Goal: Transaction & Acquisition: Purchase product/service

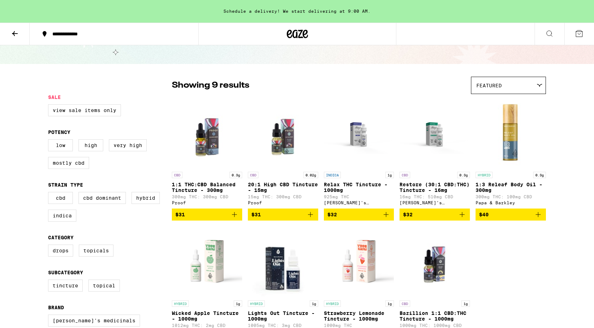
scroll to position [28, 0]
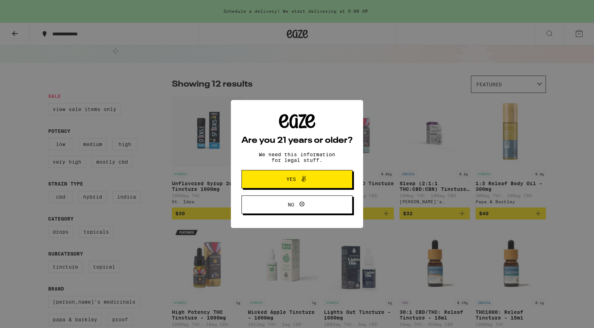
click at [263, 177] on button "Yes" at bounding box center [296, 179] width 111 height 18
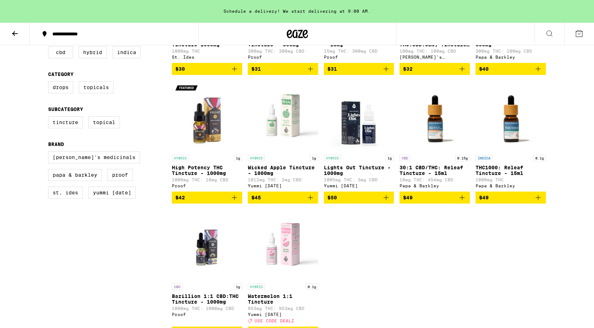
scroll to position [0, 0]
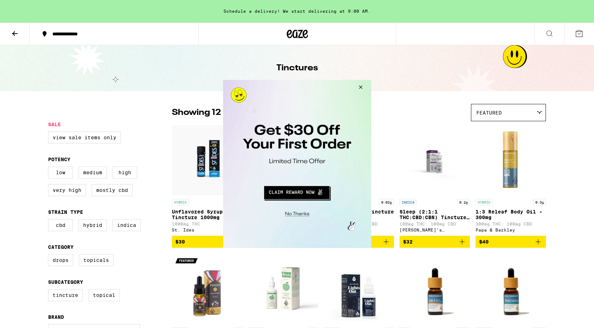
click at [356, 87] on button "Close Modal" at bounding box center [359, 88] width 19 height 17
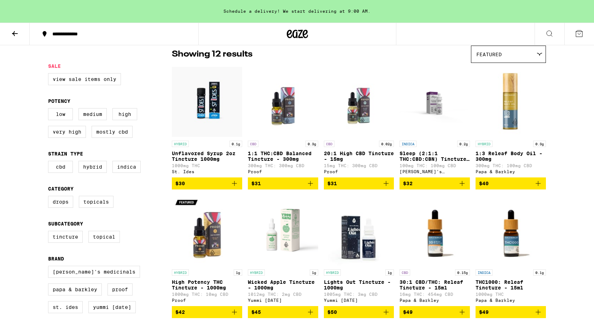
scroll to position [89, 0]
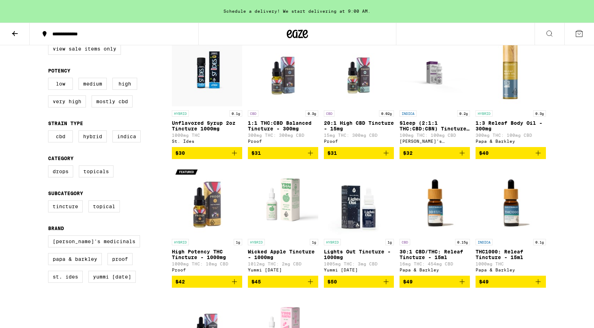
click at [201, 120] on div "HYBRID 0.1g Unflavored Syrup 2oz Tincture 1000mg 1000mg THC St. Ides" at bounding box center [207, 126] width 70 height 33
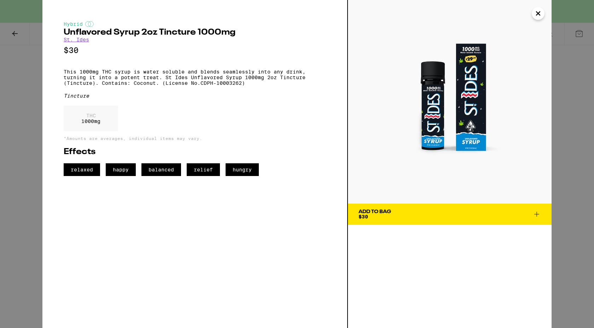
click at [219, 83] on p "This 1000mg THC syrup is water soluble and blends seamlessly into any drink, tu…" at bounding box center [195, 77] width 262 height 17
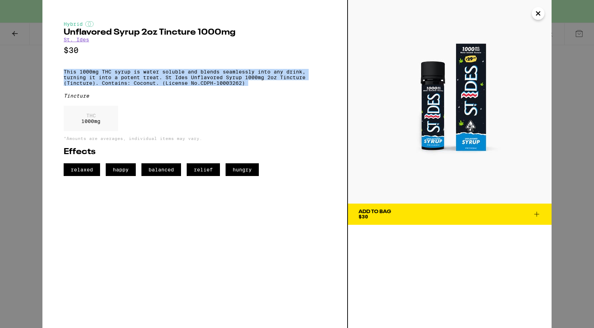
click at [219, 83] on p "This 1000mg THC syrup is water soluble and blends seamlessly into any drink, tu…" at bounding box center [195, 77] width 262 height 17
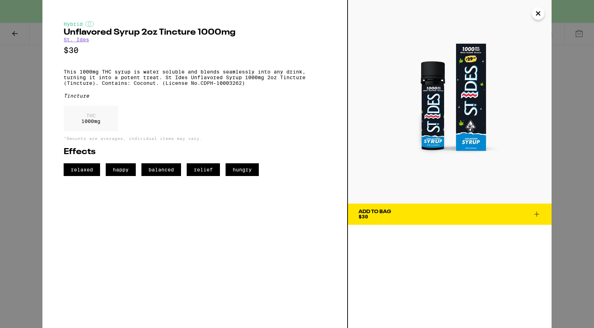
click at [537, 12] on icon "Close" at bounding box center [538, 14] width 4 height 4
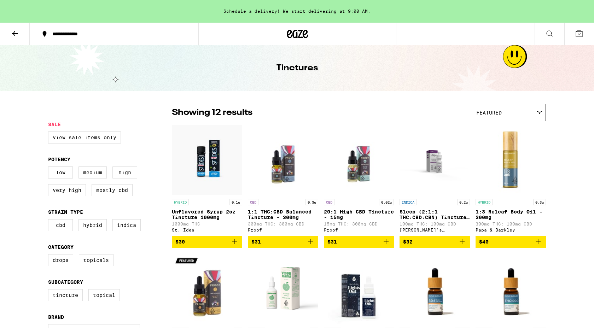
click at [130, 171] on label "High" at bounding box center [124, 172] width 25 height 12
click at [50, 168] on input "High" at bounding box center [49, 168] width 0 height 0
checkbox input "true"
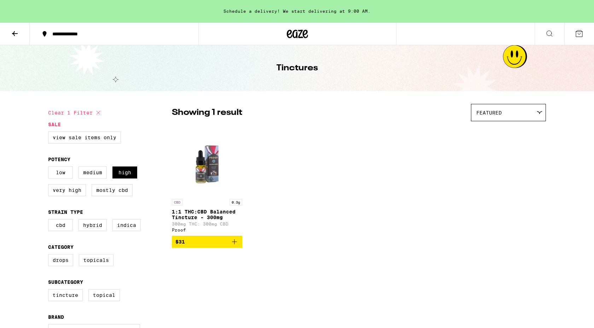
click at [13, 35] on icon at bounding box center [15, 33] width 8 height 8
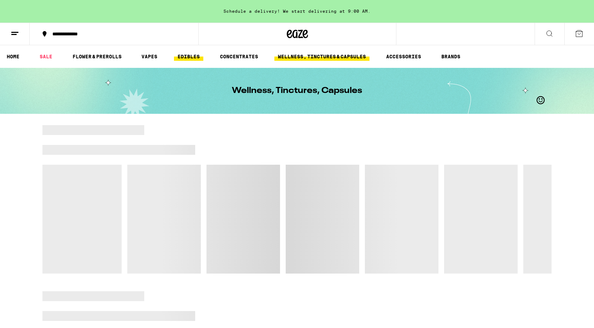
click at [181, 58] on link "EDIBLES" at bounding box center [188, 56] width 29 height 8
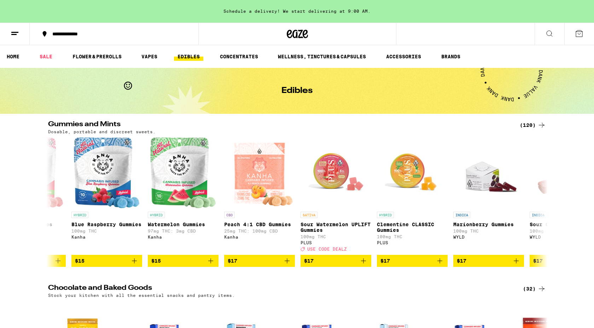
click at [190, 54] on link "EDIBLES" at bounding box center [188, 56] width 29 height 8
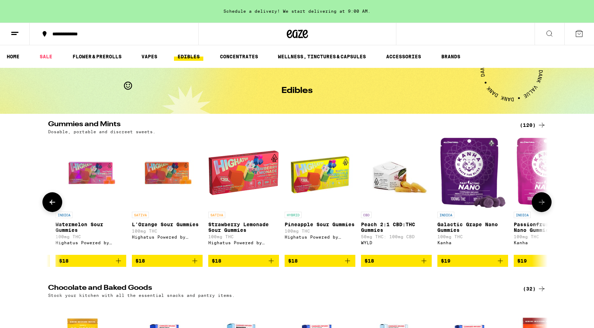
scroll to position [0, 3885]
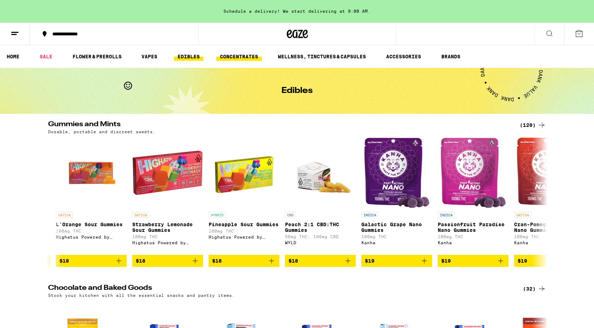
click at [249, 59] on link "CONCENTRATES" at bounding box center [238, 56] width 45 height 8
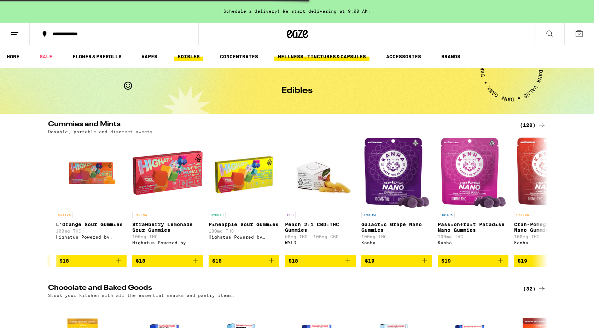
click at [313, 58] on link "WELLNESS, TINCTURES & CAPSULES" at bounding box center [321, 56] width 95 height 8
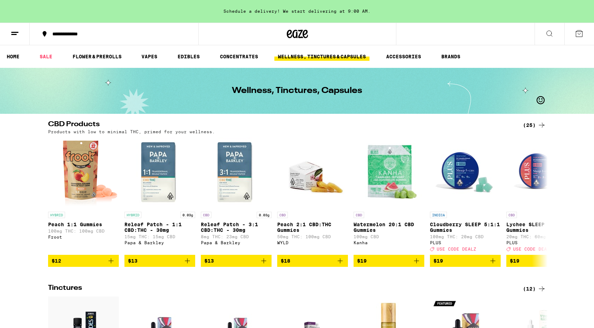
click at [313, 58] on link "WELLNESS, TINCTURES & CAPSULES" at bounding box center [321, 56] width 95 height 8
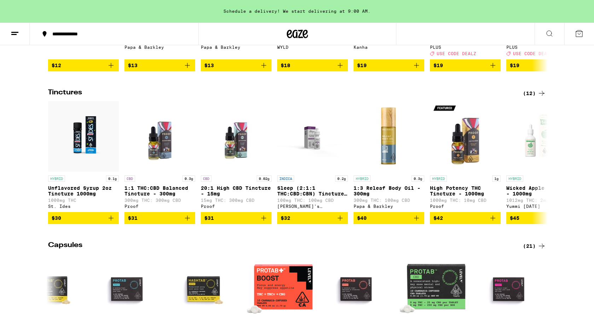
scroll to position [165, 0]
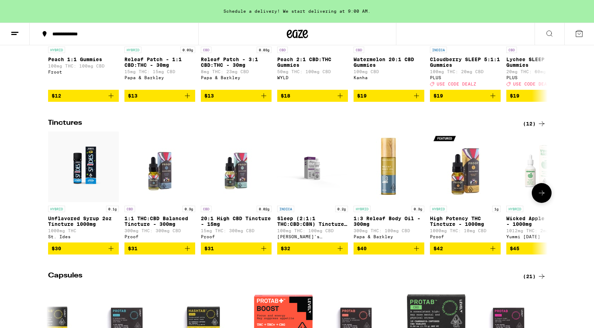
click at [86, 194] on img "Open page for Unflavored Syrup 2oz Tincture 1000mg from St. Ides" at bounding box center [83, 166] width 71 height 71
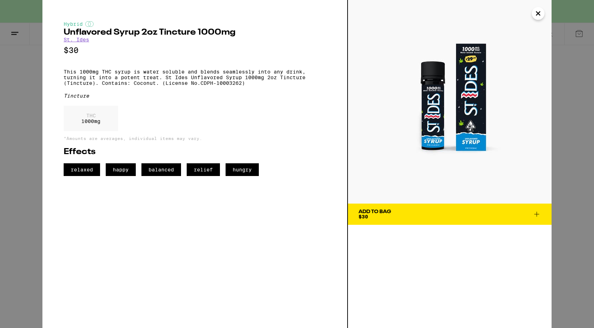
click at [117, 86] on p "This 1000mg THC syrup is water soluble and blends seamlessly into any drink, tu…" at bounding box center [195, 77] width 262 height 17
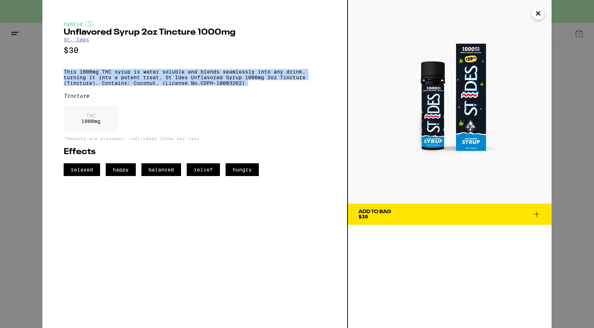
click at [117, 86] on p "This 1000mg THC syrup is water soluble and blends seamlessly into any drink, tu…" at bounding box center [195, 77] width 262 height 17
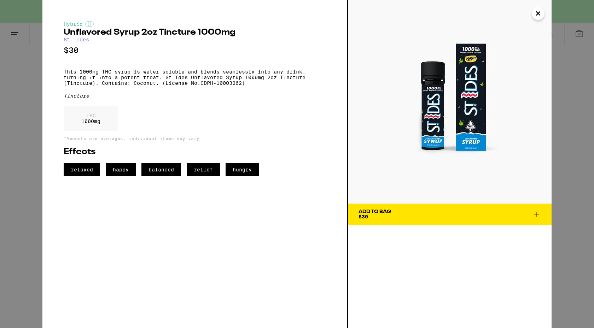
click at [117, 86] on p "This 1000mg THC syrup is water soluble and blends seamlessly into any drink, tu…" at bounding box center [195, 77] width 262 height 17
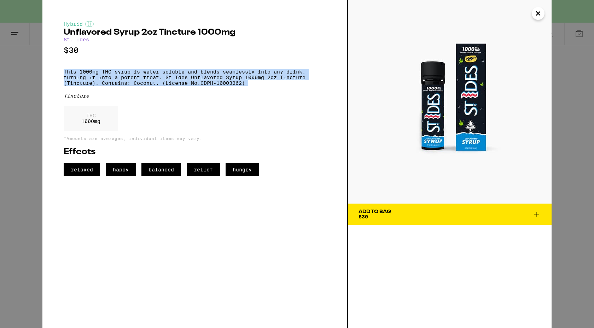
click at [31, 128] on div "Hybrid Unflavored Syrup 2oz Tincture 1000mg St. Ides $30 This 1000mg THC syrup …" at bounding box center [297, 164] width 594 height 328
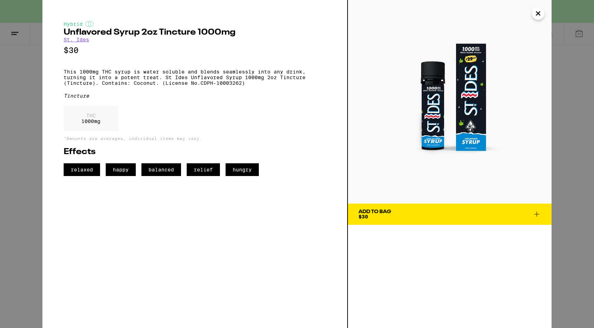
click at [423, 216] on span "Add To Bag $30" at bounding box center [449, 214] width 182 height 10
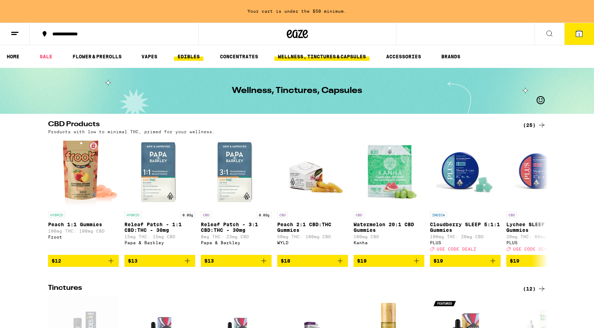
click at [189, 54] on link "EDIBLES" at bounding box center [188, 56] width 29 height 8
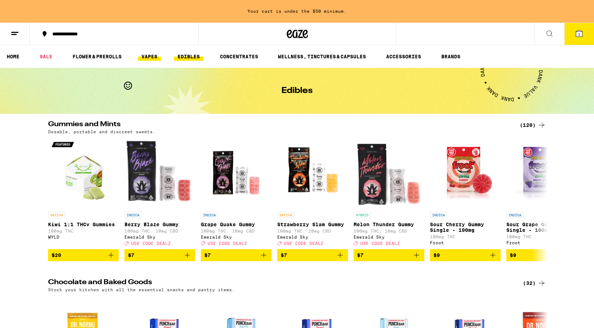
click at [158, 52] on link "VAPES" at bounding box center [149, 56] width 23 height 8
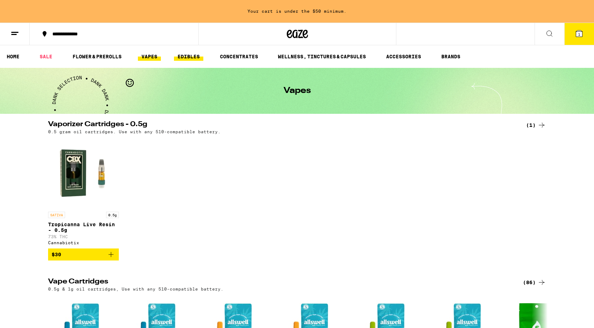
click at [188, 54] on link "EDIBLES" at bounding box center [188, 56] width 29 height 8
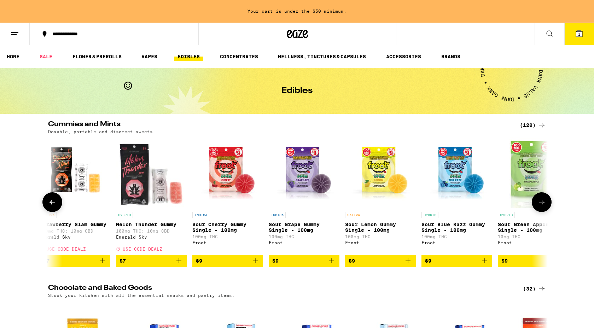
scroll to position [0, 474]
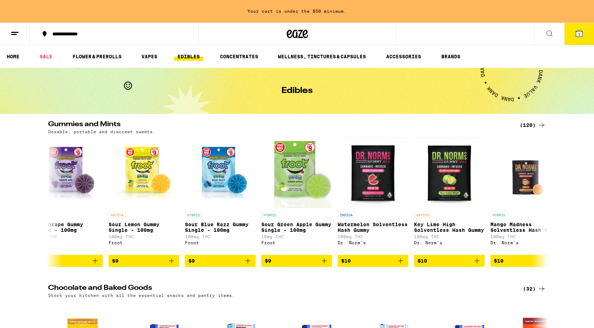
click at [533, 125] on div "(120)" at bounding box center [533, 125] width 26 height 8
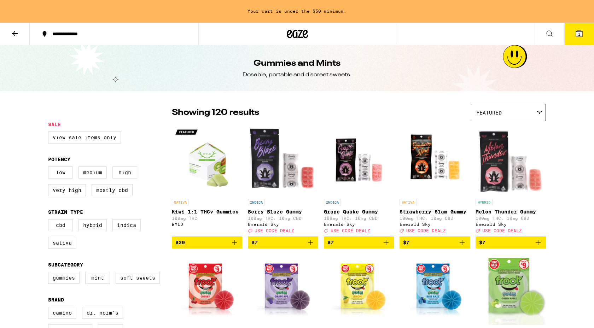
click at [123, 178] on label "High" at bounding box center [124, 172] width 25 height 12
click at [50, 168] on input "High" at bounding box center [49, 168] width 0 height 0
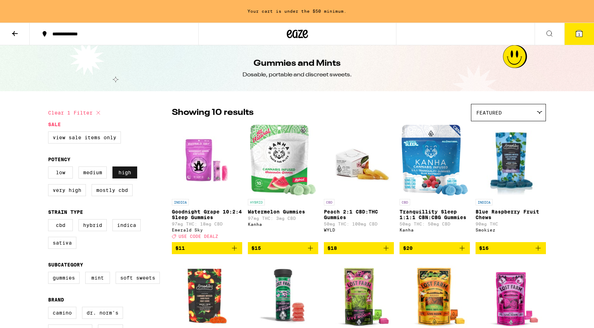
click at [117, 176] on label "High" at bounding box center [124, 172] width 25 height 12
click at [50, 168] on input "High" at bounding box center [49, 168] width 0 height 0
checkbox input "false"
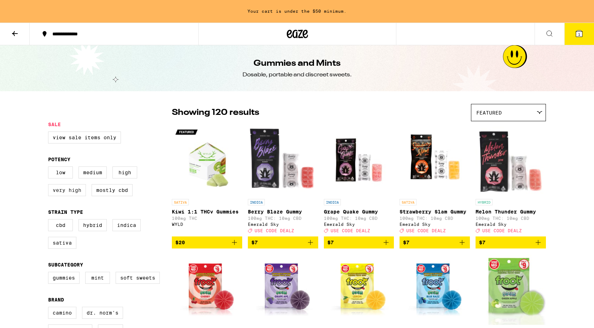
click at [67, 192] on label "Very High" at bounding box center [67, 190] width 38 height 12
click at [50, 168] on input "Very High" at bounding box center [49, 168] width 0 height 0
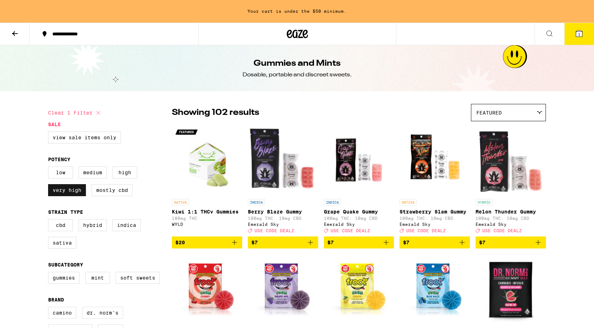
click at [67, 192] on label "Very High" at bounding box center [67, 190] width 38 height 12
click at [50, 168] on input "Very High" at bounding box center [49, 168] width 0 height 0
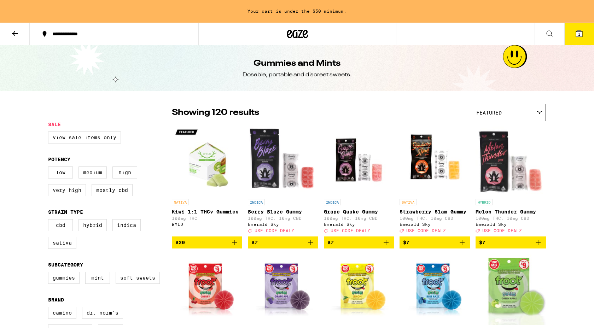
click at [67, 192] on label "Very High" at bounding box center [67, 190] width 38 height 12
click at [50, 168] on input "Very High" at bounding box center [49, 168] width 0 height 0
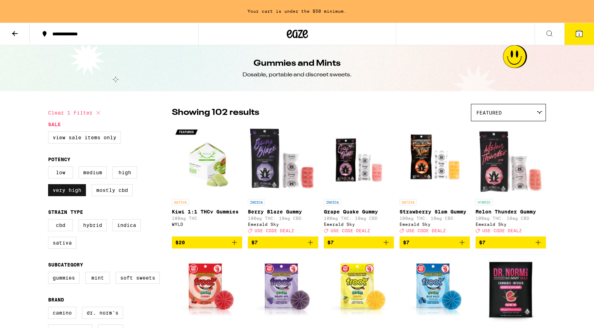
click at [67, 192] on label "Very High" at bounding box center [67, 190] width 38 height 12
click at [50, 168] on input "Very High" at bounding box center [49, 168] width 0 height 0
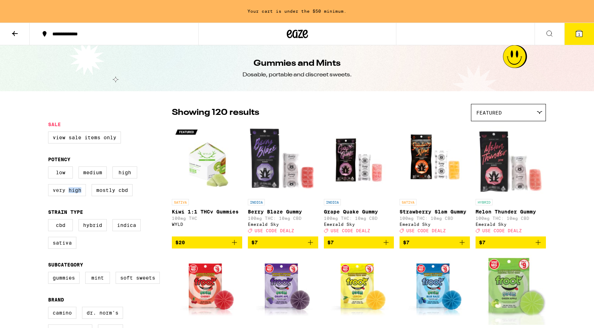
click at [67, 192] on label "Very High" at bounding box center [67, 190] width 38 height 12
click at [50, 168] on input "Very High" at bounding box center [49, 168] width 0 height 0
checkbox input "true"
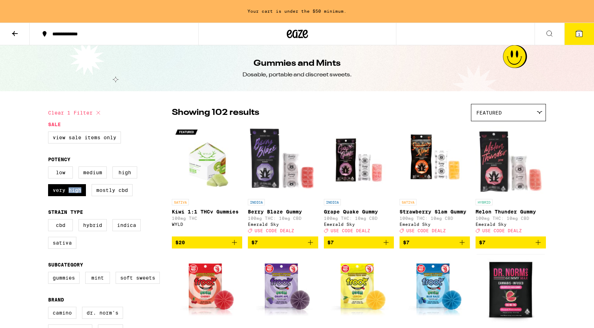
click at [14, 33] on icon at bounding box center [15, 33] width 6 height 5
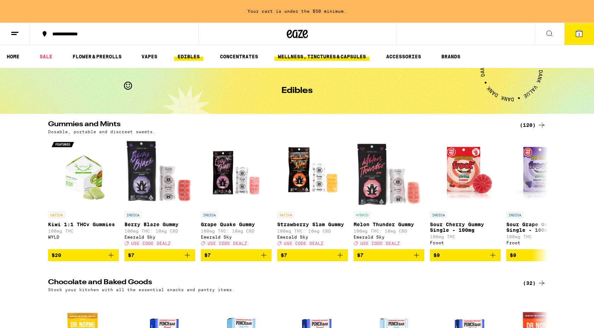
click at [294, 58] on link "WELLNESS, TINCTURES & CAPSULES" at bounding box center [321, 56] width 95 height 8
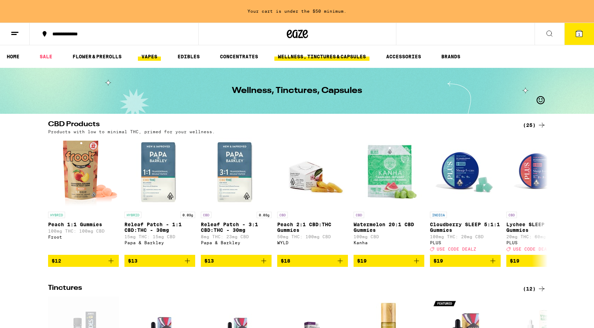
click at [152, 57] on link "VAPES" at bounding box center [149, 56] width 23 height 8
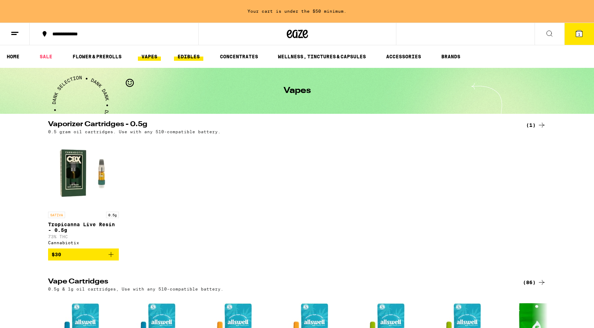
click at [189, 54] on link "EDIBLES" at bounding box center [188, 56] width 29 height 8
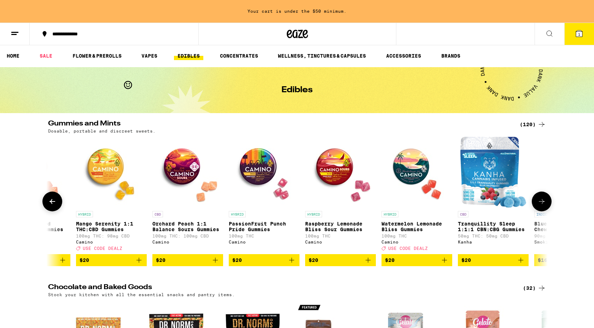
scroll to position [0, 5549]
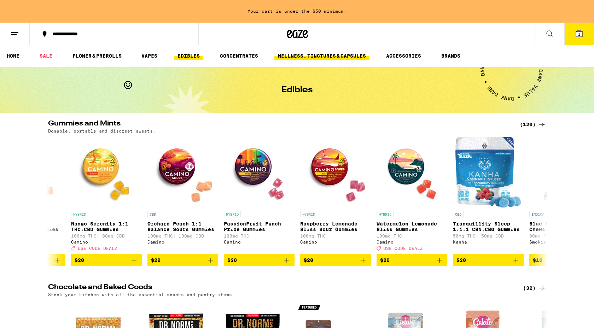
click at [298, 52] on link "WELLNESS, TINCTURES & CAPSULES" at bounding box center [321, 56] width 95 height 8
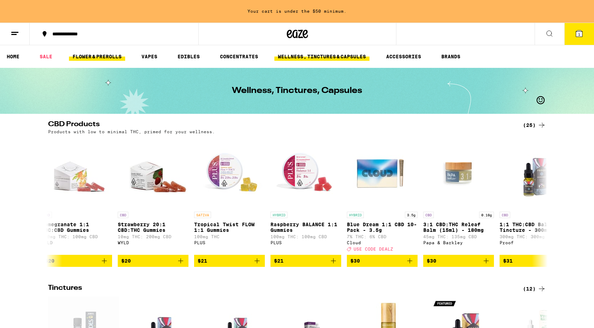
click at [92, 55] on link "FLOWER & PREROLLS" at bounding box center [97, 56] width 56 height 8
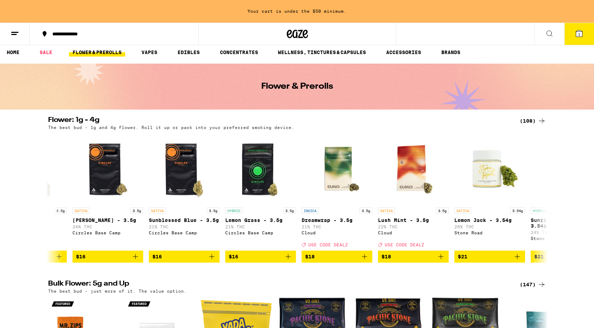
scroll to position [5, 0]
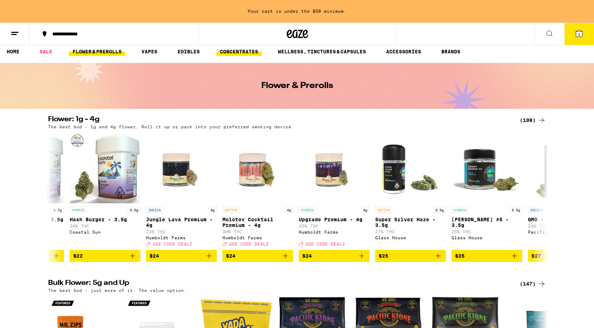
click at [229, 49] on link "CONCENTRATES" at bounding box center [238, 51] width 45 height 8
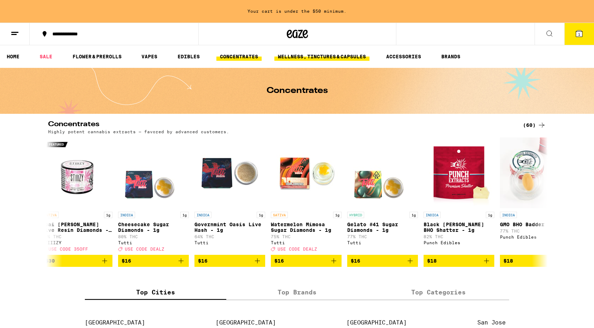
click at [301, 55] on link "WELLNESS, TINCTURES & CAPSULES" at bounding box center [321, 56] width 95 height 8
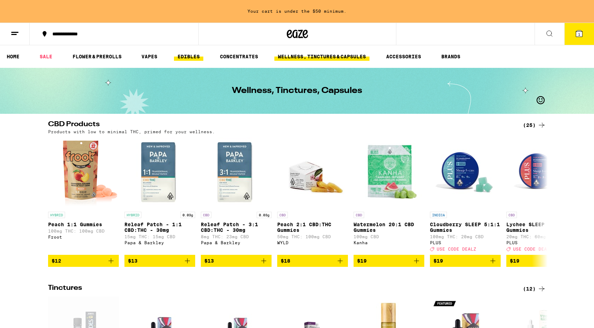
click at [181, 54] on link "EDIBLES" at bounding box center [188, 56] width 29 height 8
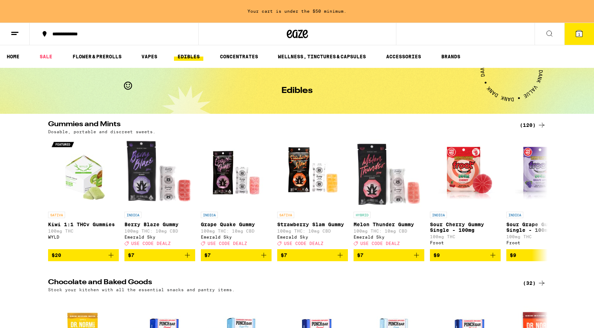
click at [540, 129] on icon at bounding box center [541, 125] width 8 height 8
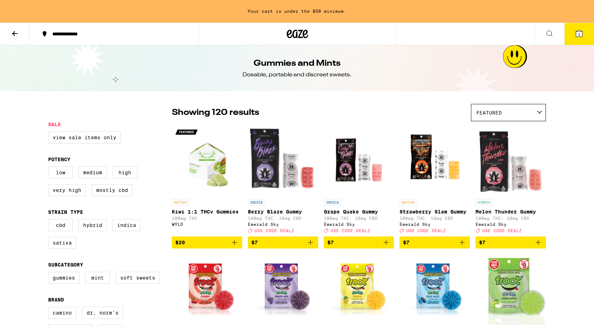
click at [486, 116] on div "Featured" at bounding box center [508, 112] width 74 height 17
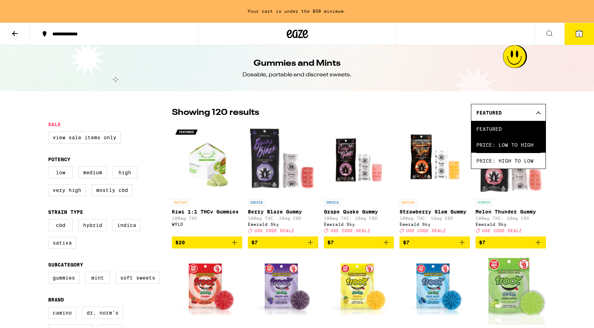
click at [480, 143] on span "Price: Low to High" at bounding box center [508, 145] width 64 height 16
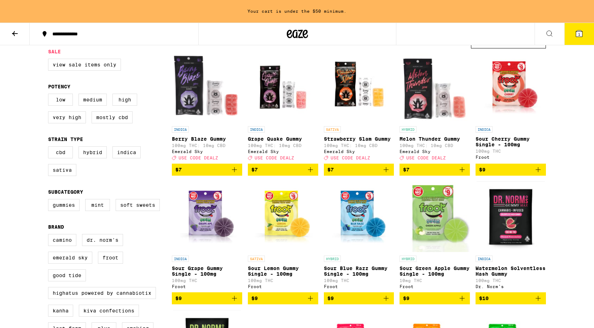
scroll to position [63, 0]
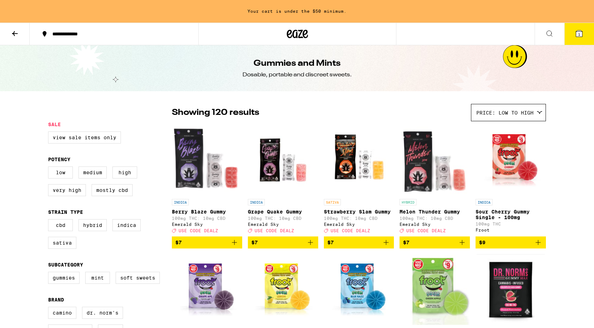
click at [418, 168] on img "Open page for Melon Thunder Gummy from Emerald Sky" at bounding box center [434, 160] width 70 height 71
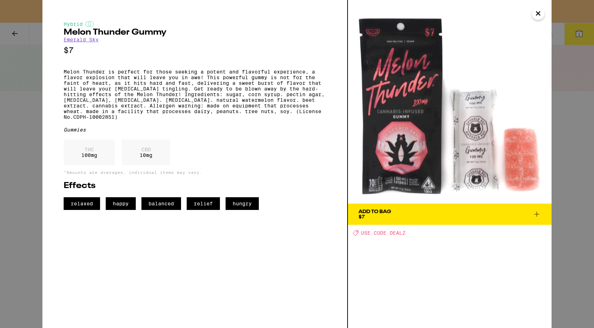
click at [530, 16] on img at bounding box center [450, 102] width 204 height 204
click at [538, 15] on icon "Close" at bounding box center [538, 13] width 8 height 11
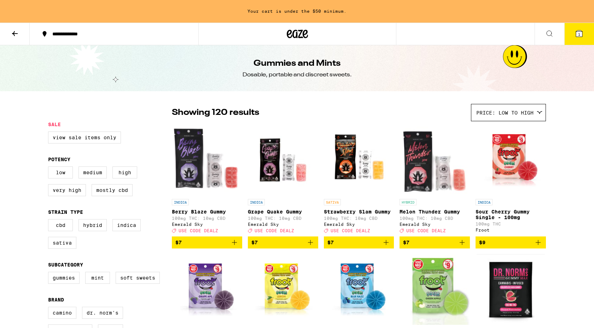
click at [234, 245] on icon "Add to bag" at bounding box center [234, 242] width 8 height 8
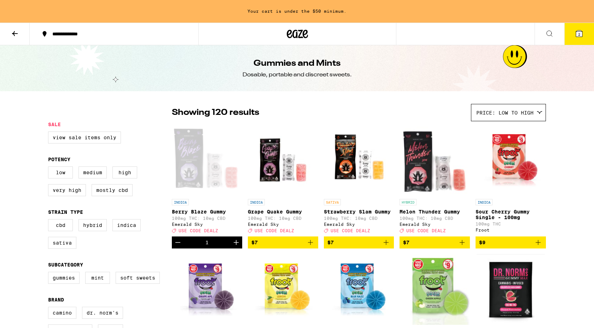
click at [273, 248] on button "$7" at bounding box center [283, 242] width 70 height 12
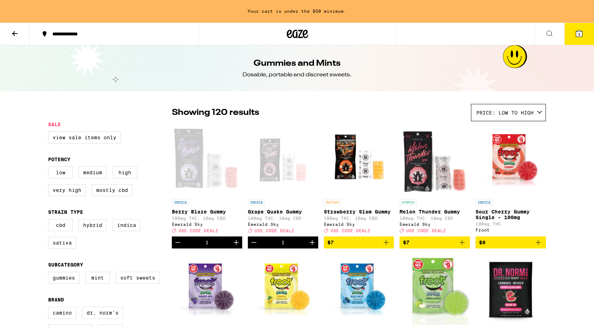
click at [347, 245] on span "$7" at bounding box center [358, 242] width 63 height 8
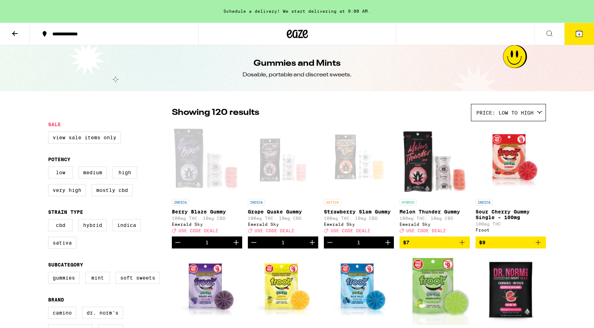
click at [572, 30] on button "4" at bounding box center [579, 34] width 30 height 22
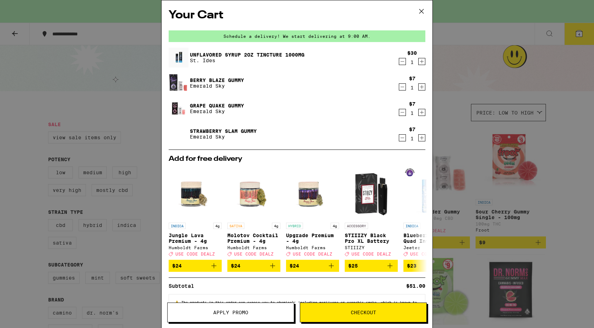
scroll to position [30, 0]
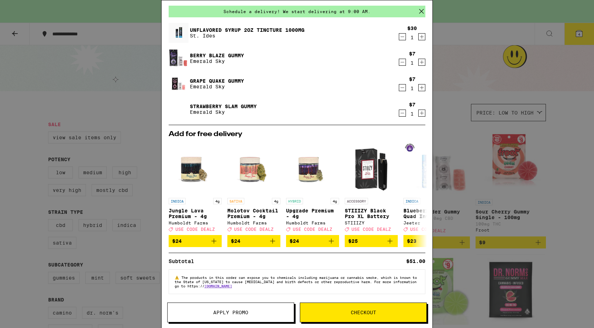
click at [250, 307] on button "Apply Promo" at bounding box center [230, 313] width 127 height 20
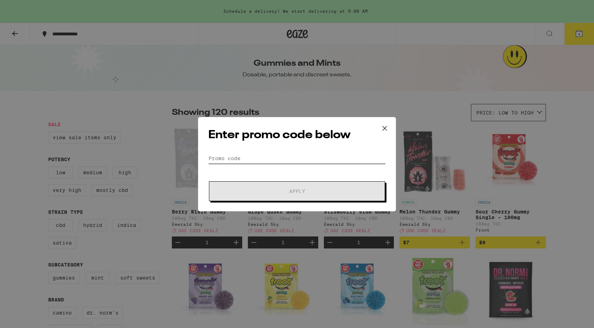
click at [286, 161] on input "Promo Code" at bounding box center [296, 158] width 177 height 11
paste input "EQNX30"
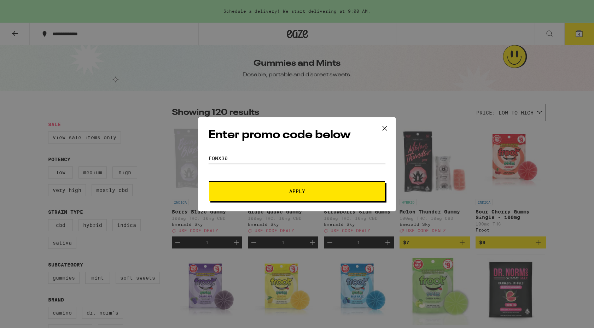
type input "EQNX30"
click at [278, 183] on button "Apply" at bounding box center [297, 191] width 176 height 20
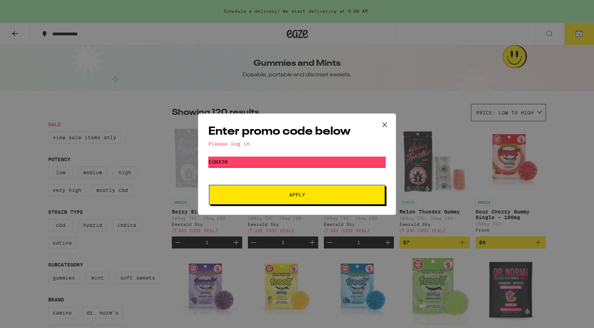
click at [288, 163] on input "EQNX30" at bounding box center [296, 162] width 177 height 11
click at [374, 126] on button at bounding box center [385, 125] width 22 height 23
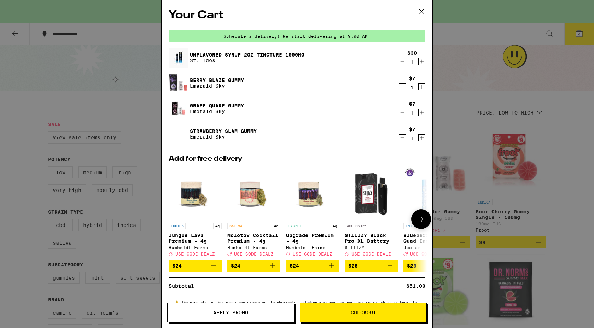
scroll to position [30, 0]
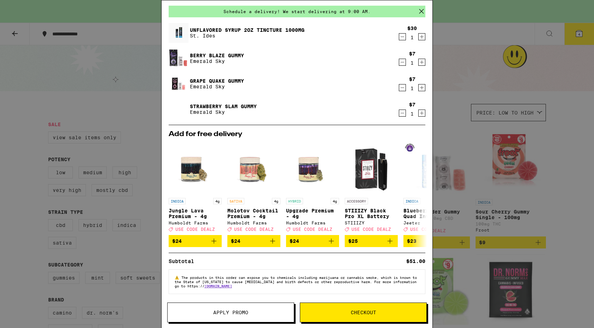
click at [338, 312] on span "Checkout" at bounding box center [363, 312] width 126 height 5
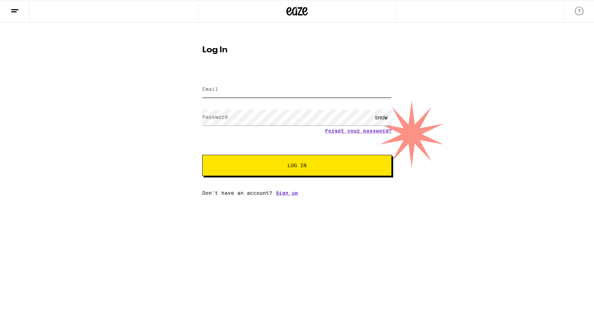
click at [309, 95] on input "Email" at bounding box center [296, 90] width 189 height 16
type input "[EMAIL_ADDRESS][DOMAIN_NAME]"
click at [202, 155] on button "Log In" at bounding box center [296, 165] width 189 height 21
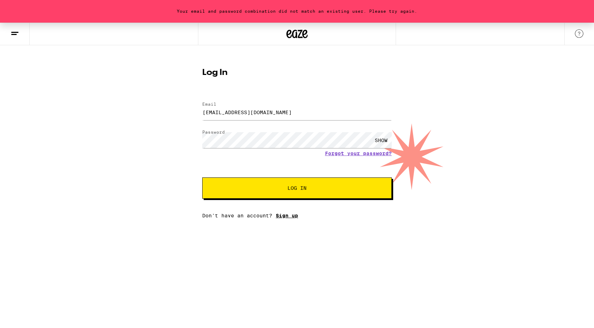
click at [282, 218] on link "Sign up" at bounding box center [287, 216] width 22 height 6
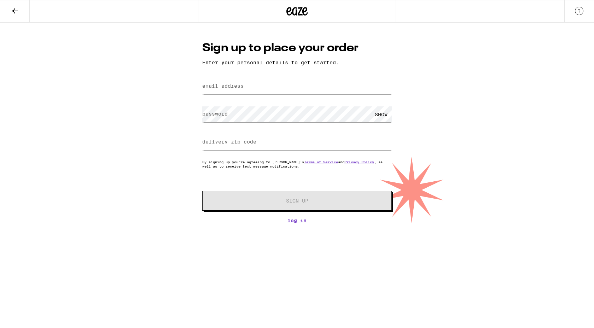
click at [232, 87] on label "email address" at bounding box center [222, 86] width 41 height 6
type input "K"
type input "[EMAIL_ADDRESS][DOMAIN_NAME]"
click at [222, 143] on label "delivery zip code" at bounding box center [229, 142] width 54 height 6
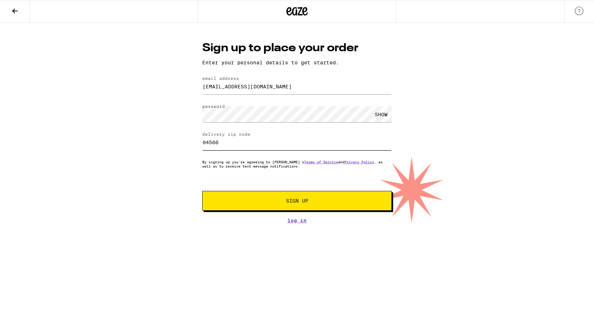
type input "94566"
click at [264, 200] on span "Sign Up" at bounding box center [297, 200] width 141 height 5
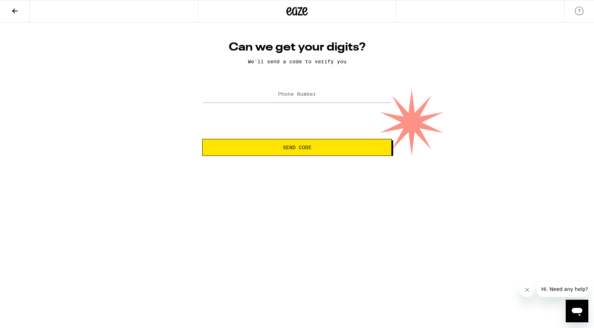
click at [288, 93] on label "Phone Number" at bounding box center [297, 94] width 38 height 6
type input "[PHONE_NUMBER]"
click at [202, 139] on button "Send Code" at bounding box center [296, 147] width 189 height 17
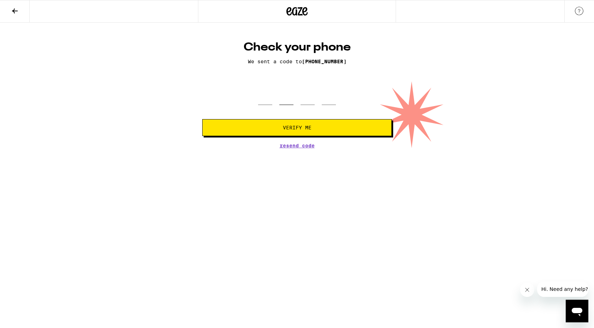
click at [282, 99] on input "tel" at bounding box center [286, 94] width 14 height 21
click at [270, 98] on input "tel" at bounding box center [265, 94] width 14 height 21
type input "2"
type input "0"
type input "1"
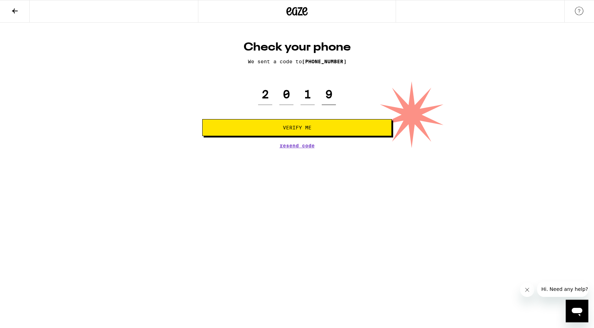
type input "9"
click at [202, 119] on button "Verify Me" at bounding box center [296, 127] width 189 height 17
